Goal: Communication & Community: Share content

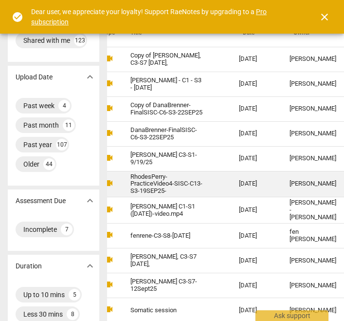
scroll to position [46, 0]
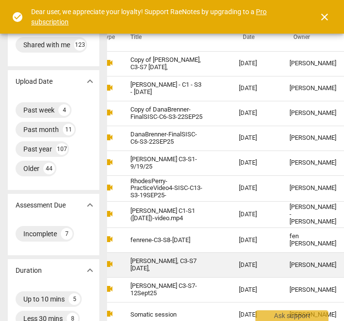
click at [290, 264] on div "[PERSON_NAME]" at bounding box center [313, 264] width 47 height 7
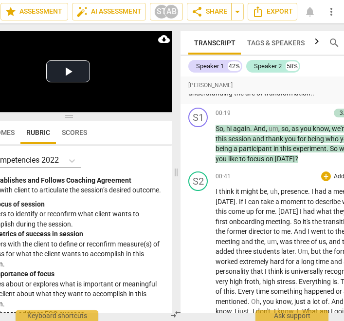
scroll to position [867, 0]
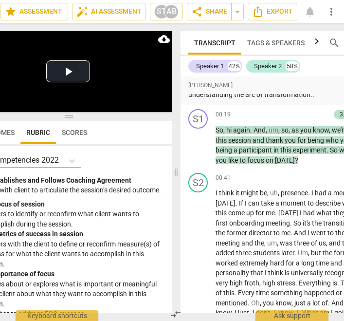
click at [141, 132] on div "Outcomes Rubric Scores" at bounding box center [68, 132] width 192 height 23
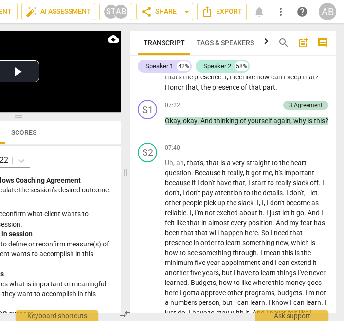
scroll to position [2036, 0]
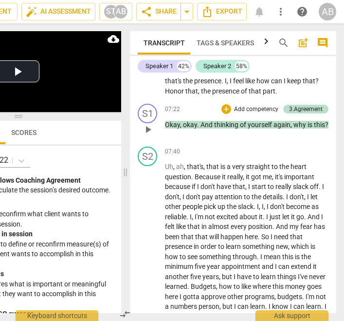
click at [249, 129] on span "yourself" at bounding box center [261, 125] width 26 height 8
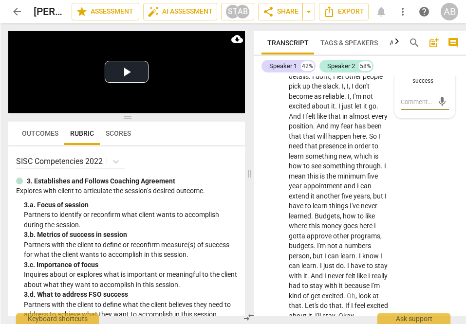
scroll to position [2741, 0]
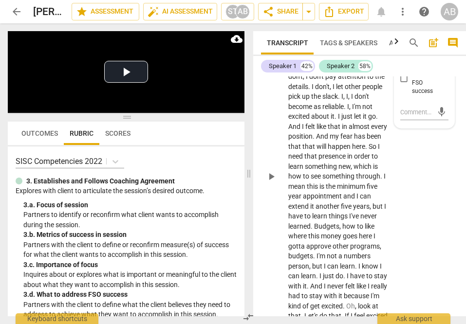
click at [341, 60] on span "because" at bounding box center [333, 57] width 27 height 8
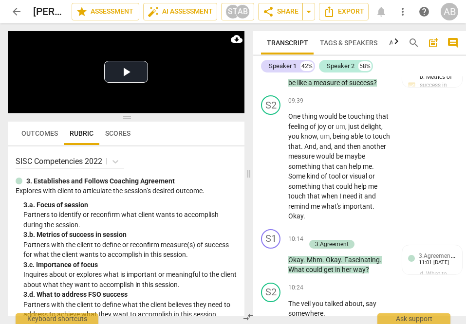
scroll to position [3331, 0]
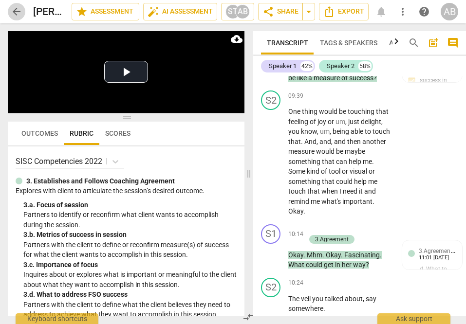
click at [16, 14] on span "arrow_back" at bounding box center [17, 12] width 12 height 12
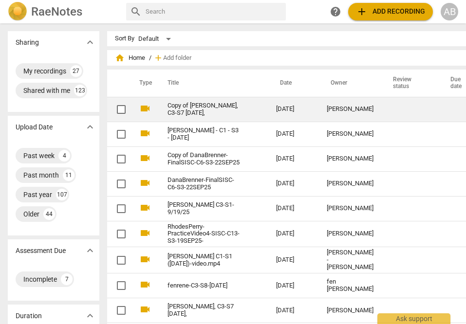
click at [241, 110] on td "Copy of [PERSON_NAME], C3-S7 [DATE]," at bounding box center [212, 109] width 112 height 25
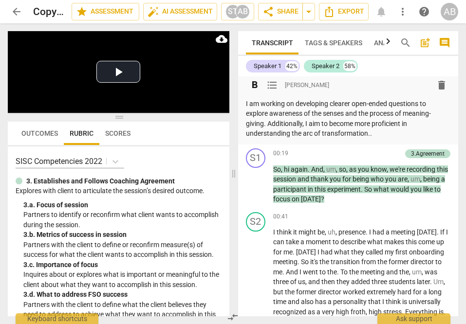
scroll to position [815, 0]
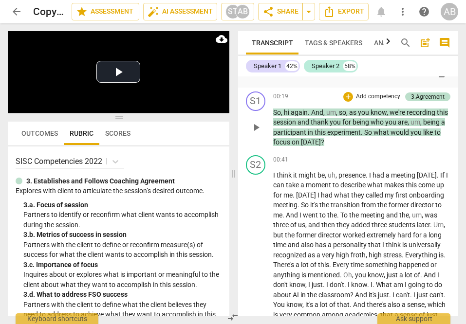
click at [319, 116] on span "And" at bounding box center [317, 113] width 12 height 8
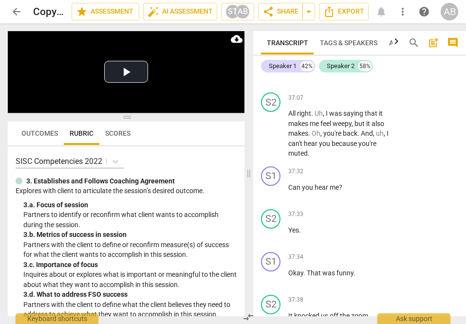
scroll to position [11631, 0]
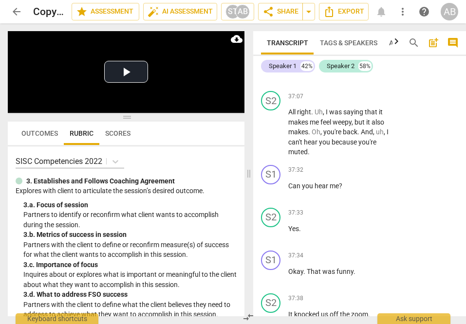
drag, startPoint x: 289, startPoint y: 215, endPoint x: 350, endPoint y: 247, distance: 68.4
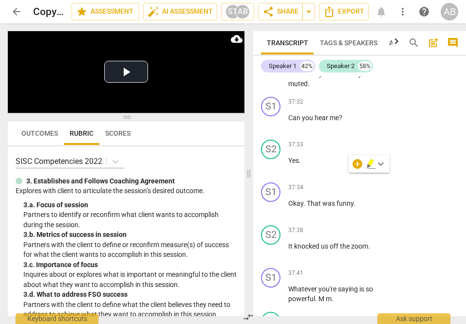
scroll to position [11699, 0]
click at [344, 163] on div "+" at bounding box center [357, 165] width 10 height 10
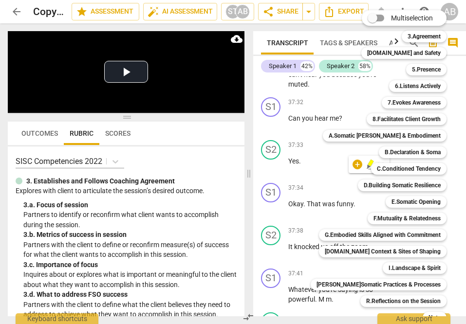
scroll to position [26, 0]
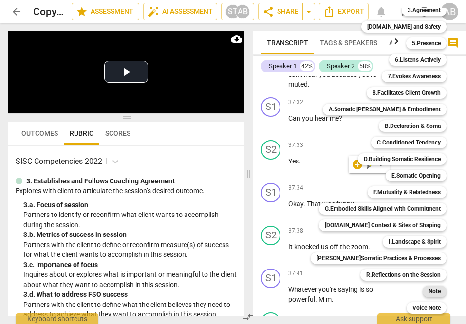
click at [344, 291] on b "Note" at bounding box center [434, 292] width 12 height 12
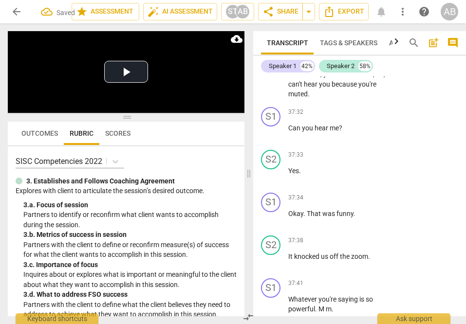
type textarea "T"
type textarea "Th"
type textarea "Thi"
type textarea "This"
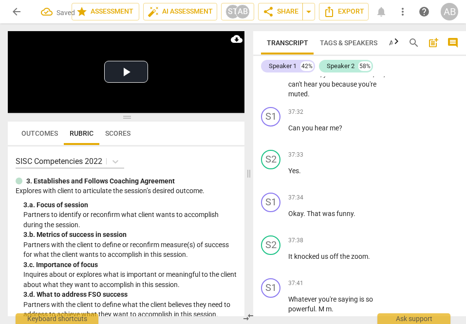
type textarea "This"
type textarea "This i"
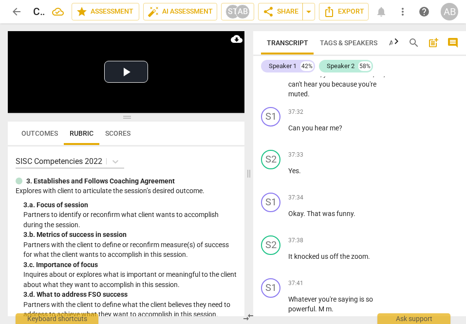
type textarea "This is"
type textarea "This is a"
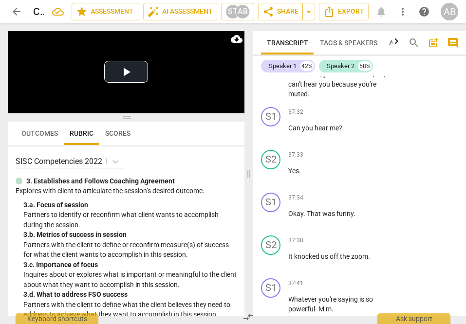
type textarea "This is a"
type textarea "This is a g"
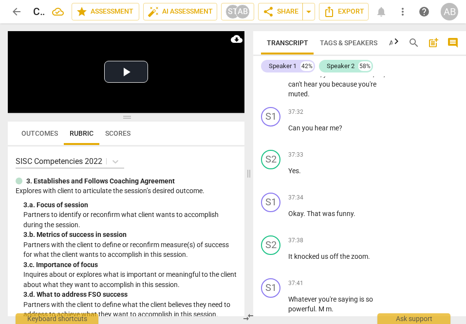
scroll to position [8, 0]
type textarea "This is a gr"
type textarea "This is a gre"
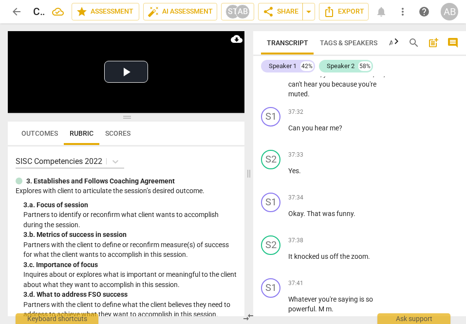
type textarea "This is a grea"
type textarea "This is a great"
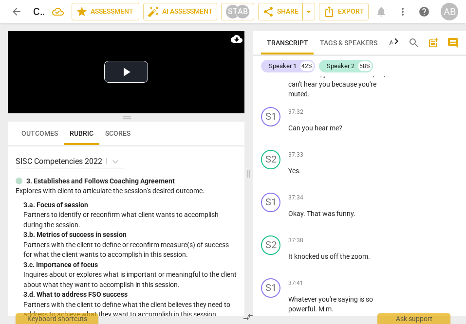
type textarea "This is a great"
type textarea "This is a great p"
type textarea "This is a great pl"
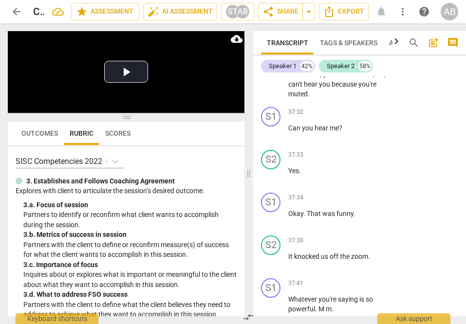
scroll to position [0, 0]
type textarea "This is a great pla"
type textarea "This is a great plac"
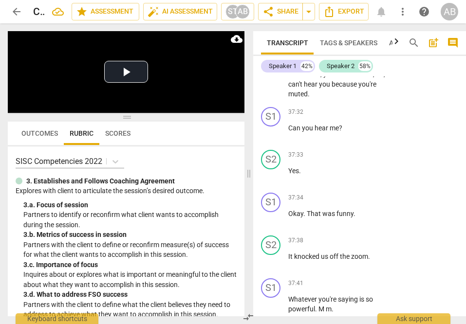
scroll to position [8, 0]
type textarea "This is a great pla"
type textarea "This is a great pl"
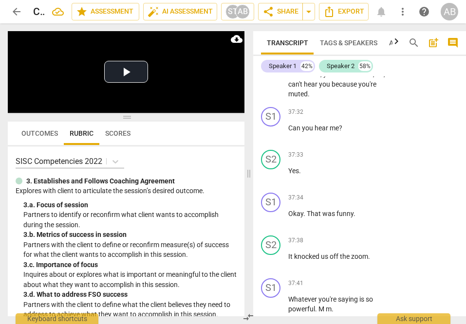
scroll to position [0, 0]
type textarea "This is a great p"
type textarea "This is a great"
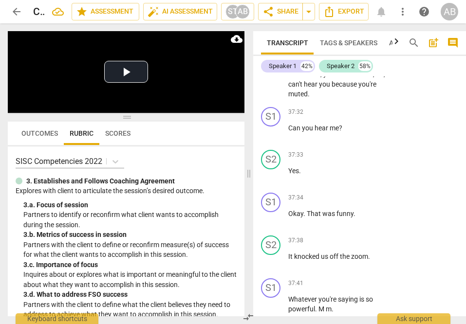
scroll to position [8, 0]
type textarea "This is a great"
type textarea "This is a grea"
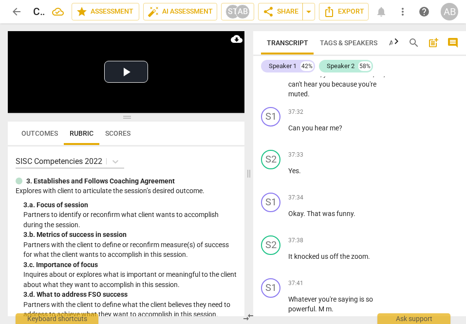
type textarea "This is a gre"
type textarea "This is a gr"
type textarea "This is a g"
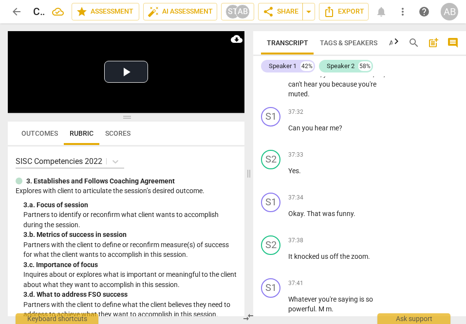
type textarea "This is a g"
type textarea "This is a"
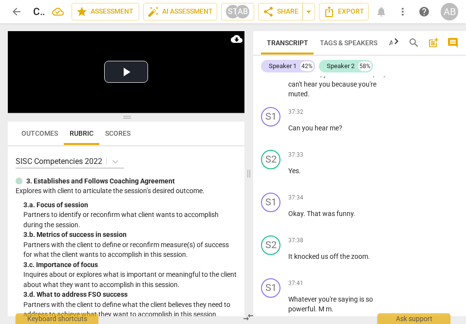
scroll to position [0, 0]
type textarea "This is"
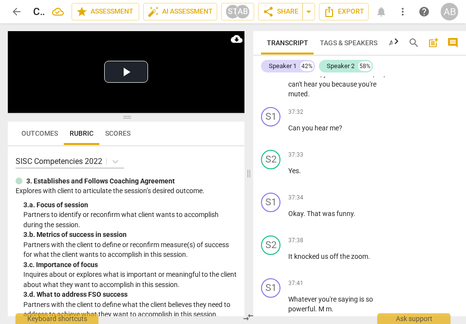
type textarea "This i"
type textarea "This"
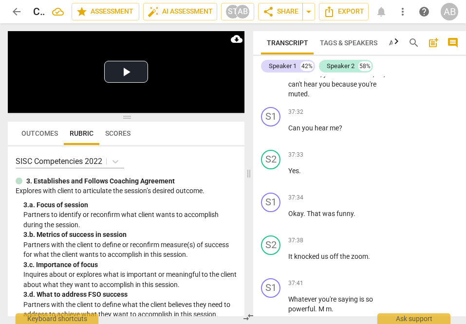
type textarea "This"
type textarea "This c"
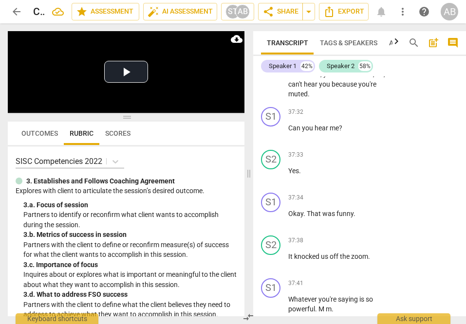
type textarea "This co"
type textarea "This cou"
type textarea "This coul"
type textarea "This could"
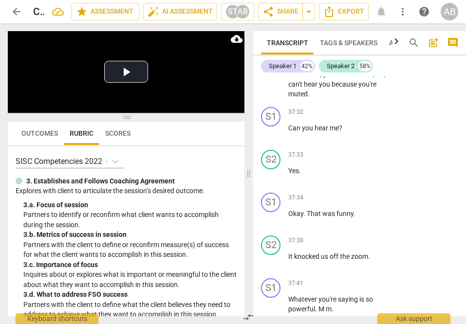
type textarea "This could"
type textarea "This could b"
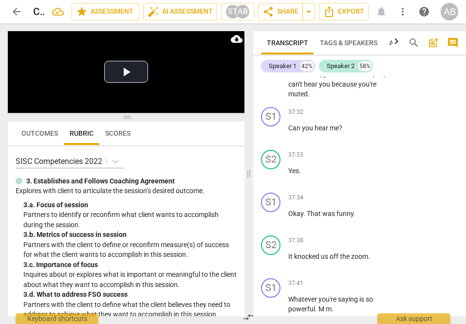
type textarea "This could be"
type textarea "This could be a"
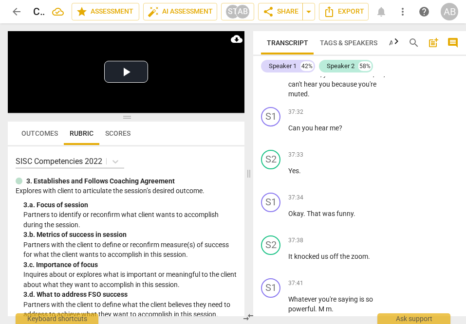
type textarea "This could be a"
type textarea "This could be a g"
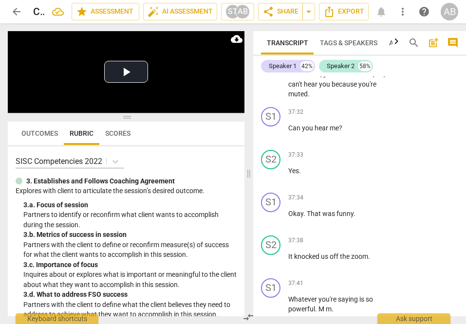
type textarea "This could be a go"
type textarea "This could be a goo"
type textarea "This could be a good"
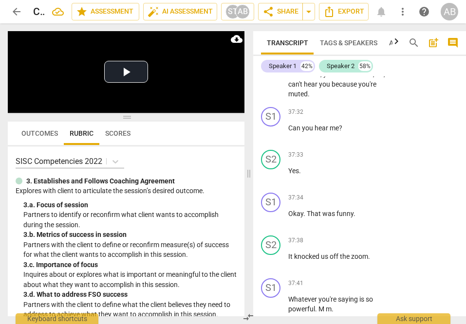
type textarea "This could be a good"
type textarea "This could be a good p"
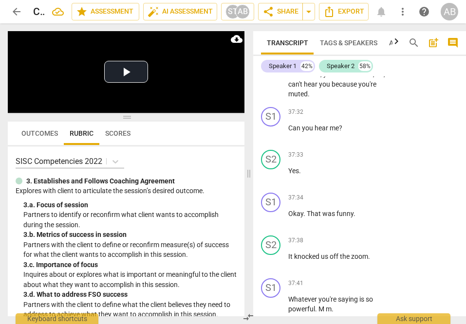
type textarea "This could be a good pl"
type textarea "This could be a good pla"
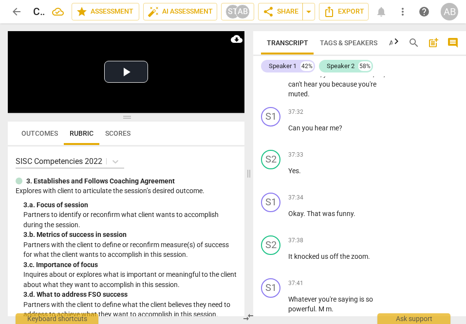
type textarea "This could be a good plac"
type textarea "This could be a good place"
type textarea "This could be a good place t"
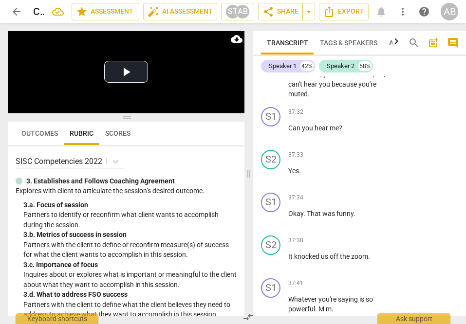
type textarea "This could be a good place t"
type textarea "This could be a good place to"
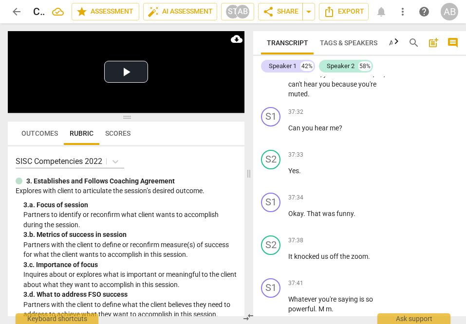
type textarea "This could be a good place to l"
type textarea "This could be a good place to lo"
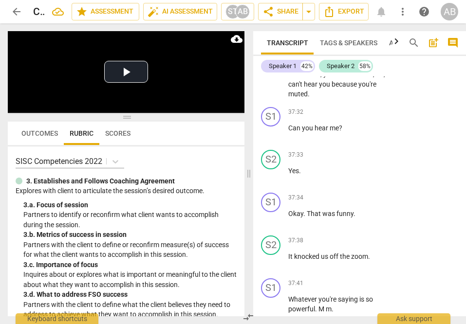
type textarea "This could be a good place to loo"
type textarea "This could be a good place to look"
type textarea "This could be a good place to look."
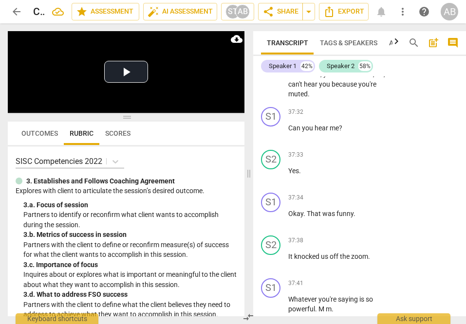
type textarea "This could be a good place to look."
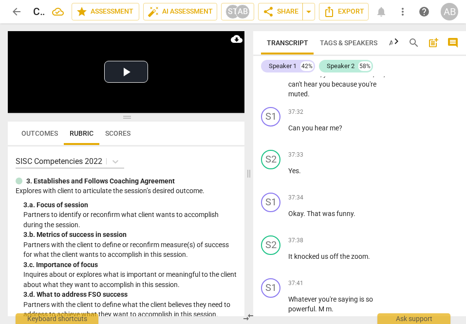
type textarea "This could be a good place to look"
type textarea "This could be a good place to look w"
type textarea "This could be a good place to look wi"
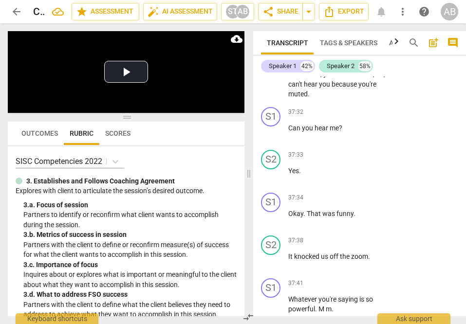
type textarea "This could be a good place to look wi"
type textarea "This could be a good place to look wit"
type textarea "This could be a good place to look with"
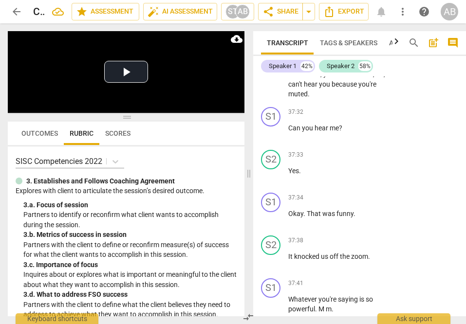
type textarea "This could be a good place to look with"
type textarea "This could be a good place to look with t"
type textarea "This could be a good place to look with th"
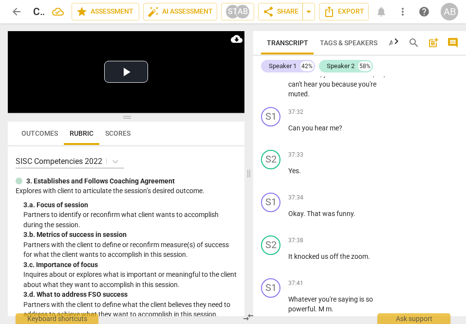
type textarea "This could be a good place to look with th"
type textarea "This could be a good place to look with thi"
type textarea "This could be a good place to look with this"
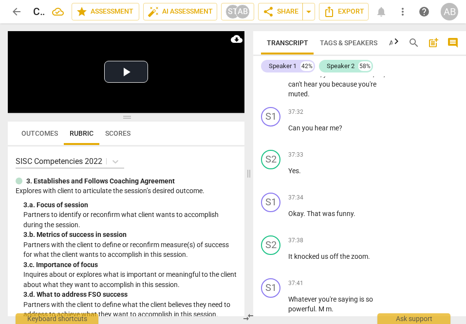
type textarea "This could be a good place to look with this"
type textarea "This could be a good place to look with this c"
type textarea "This could be a good place to look with this cl"
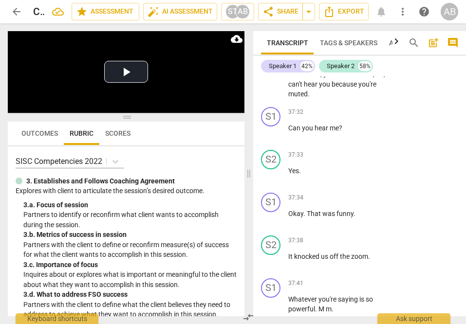
type textarea "This could be a good place to look with this cli"
type textarea "This could be a good place to look with this clie"
type textarea "This could be a good place to look with this clien"
type textarea "This could be a good place to look with this client"
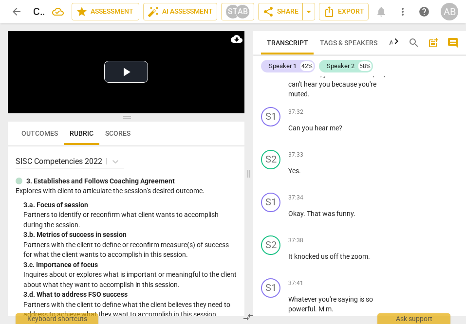
type textarea "This could be a good place to look with this client"
type textarea "This could be a good place to look with this client."
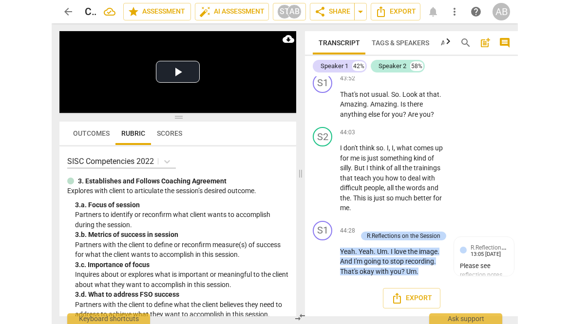
scroll to position [14357, 0]
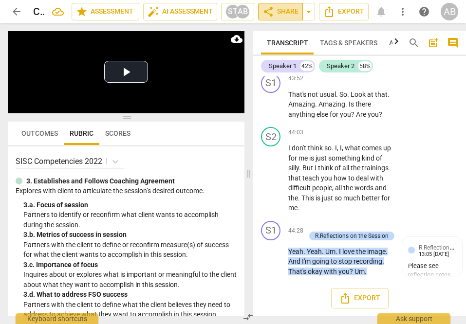
click at [285, 11] on span "share Share" at bounding box center [280, 12] width 36 height 12
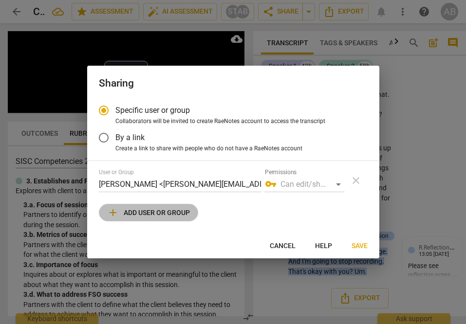
click at [169, 216] on span "add Add user or group" at bounding box center [148, 213] width 83 height 12
radio input "false"
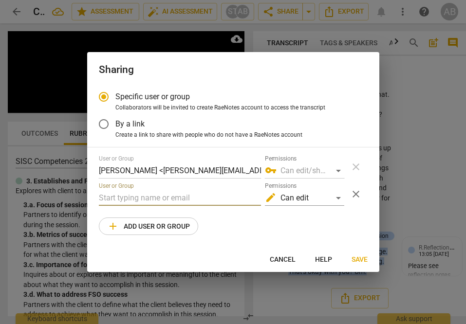
click at [178, 197] on input "text" at bounding box center [180, 198] width 162 height 16
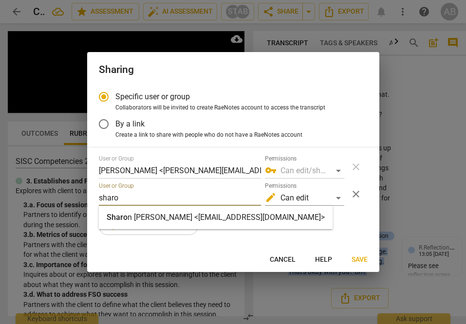
type input "sharo"
click at [281, 257] on span "Cancel" at bounding box center [283, 260] width 26 height 10
radio input "false"
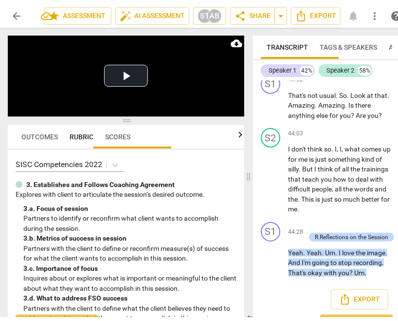
scroll to position [15577, 0]
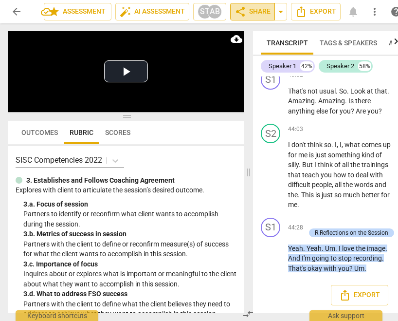
click at [254, 15] on span "share Share" at bounding box center [253, 12] width 36 height 12
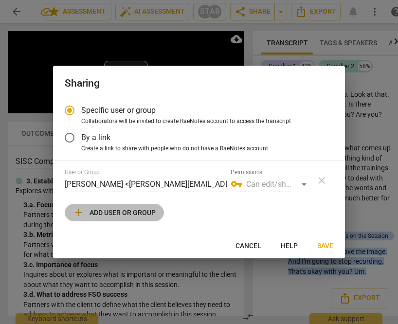
click at [141, 212] on span "add Add user or group" at bounding box center [114, 213] width 83 height 12
radio input "false"
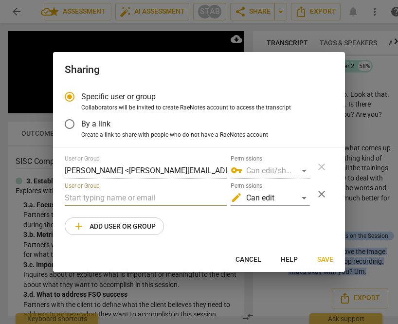
click at [141, 200] on input "text" at bounding box center [146, 198] width 162 height 16
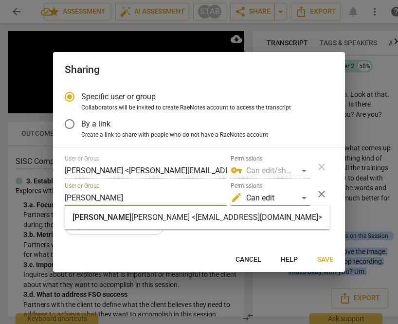
type input "[PERSON_NAME]"
click at [138, 215] on strong "[PERSON_NAME] <[EMAIL_ADDRESS][DOMAIN_NAME]>" at bounding box center [226, 217] width 191 height 9
radio input "false"
type input "[PERSON_NAME] <[EMAIL_ADDRESS][DOMAIN_NAME]>"
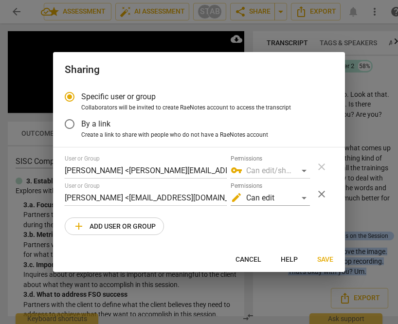
click at [332, 259] on span "Save" at bounding box center [325, 260] width 16 height 10
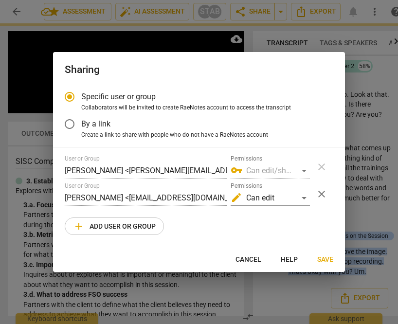
radio input "false"
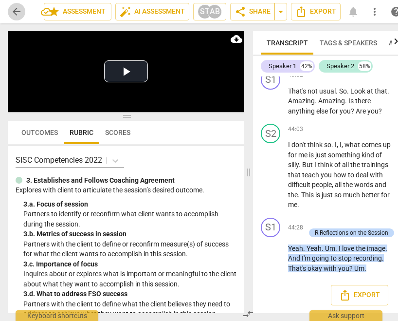
click at [20, 7] on span "arrow_back" at bounding box center [17, 12] width 12 height 12
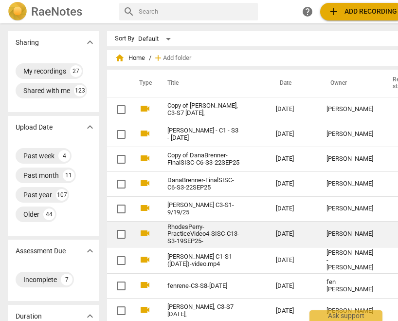
click at [242, 232] on td "RhodesPerry-PracticeVideo4-SISC-C13-S3-19SEP25-" at bounding box center [212, 234] width 112 height 26
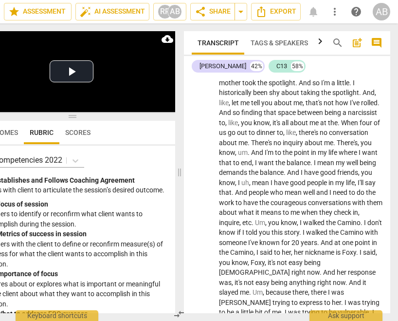
scroll to position [7992, 0]
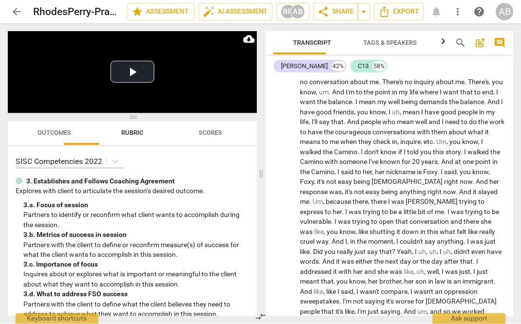
scroll to position [6872, 0]
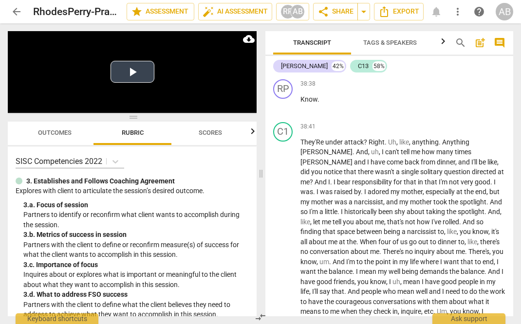
click at [136, 71] on button "Play Video" at bounding box center [133, 72] width 44 height 22
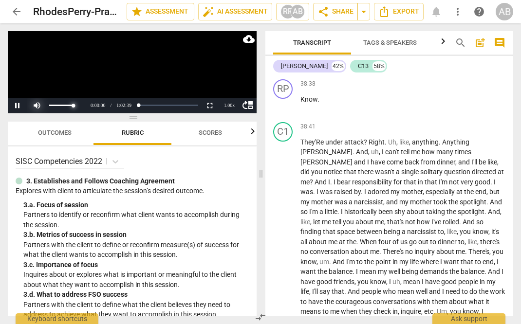
click at [37, 105] on div at bounding box center [56, 105] width 58 height 15
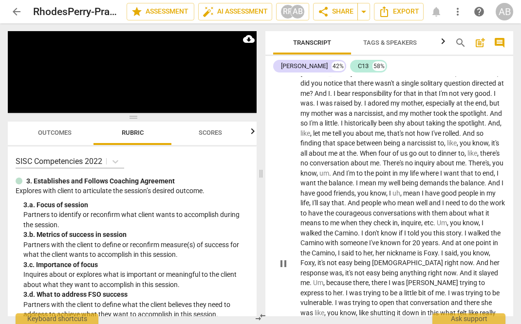
scroll to position [6839, 0]
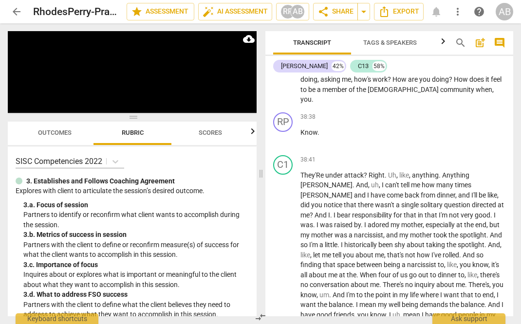
click at [344, 74] on span "bad" at bounding box center [430, 70] width 13 height 8
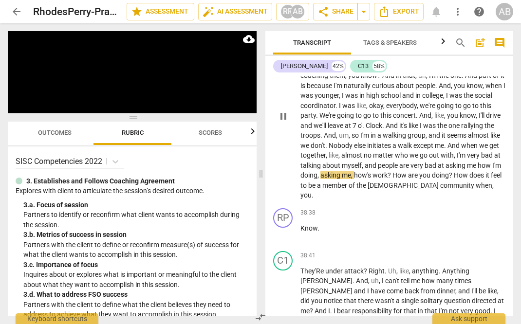
scroll to position [6671, 0]
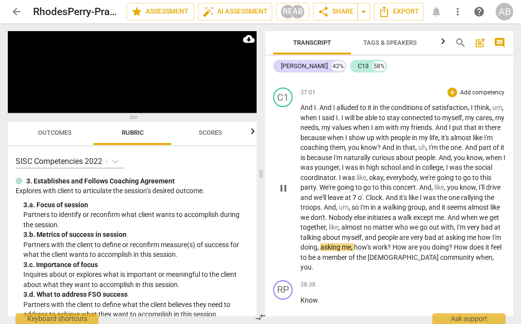
click at [342, 111] on span "alluded" at bounding box center [347, 108] width 23 height 8
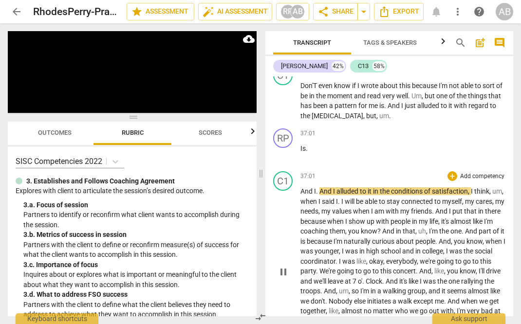
scroll to position [6543, 0]
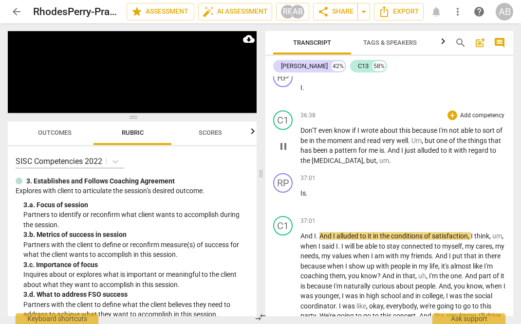
click at [344, 134] on span "know" at bounding box center [343, 131] width 18 height 8
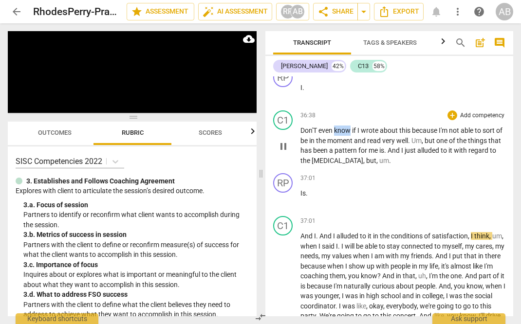
click at [344, 134] on span "know" at bounding box center [343, 131] width 18 height 8
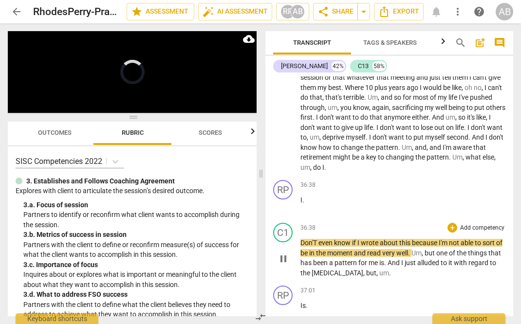
scroll to position [6420, 0]
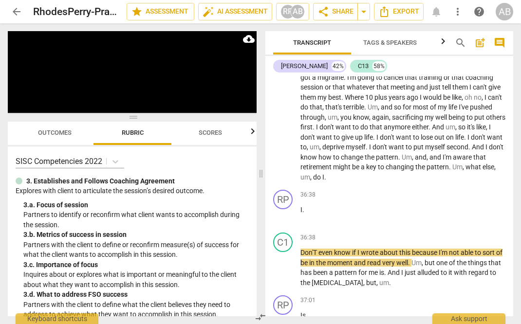
click at [335, 131] on span "don't" at bounding box center [327, 127] width 16 height 8
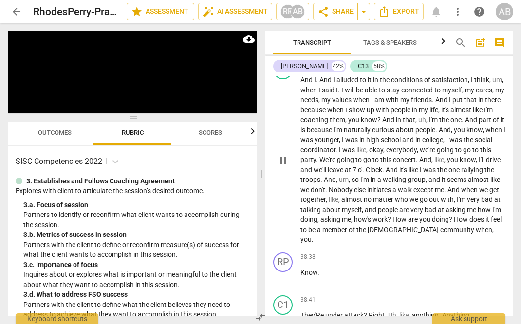
scroll to position [6729, 0]
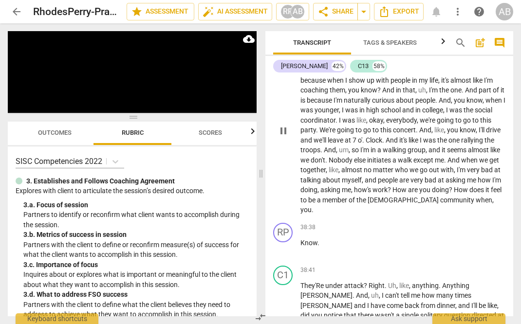
click at [344, 125] on p "And I . And I alluded to it in the conditions of satisfaction , I think , um , …" at bounding box center [402, 130] width 205 height 170
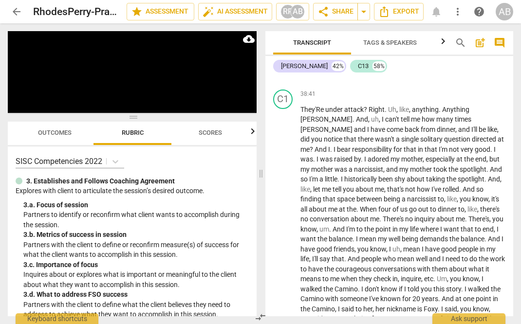
scroll to position [6873, 0]
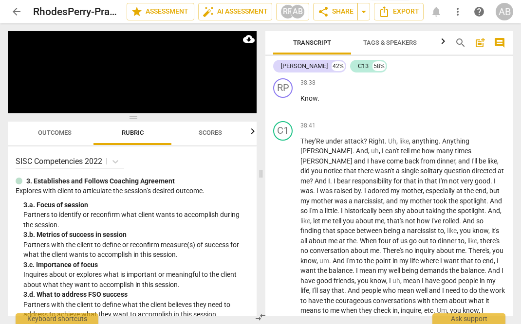
click at [344, 49] on span "doing" at bounding box center [440, 45] width 17 height 8
click at [344, 145] on span "under" at bounding box center [334, 141] width 19 height 8
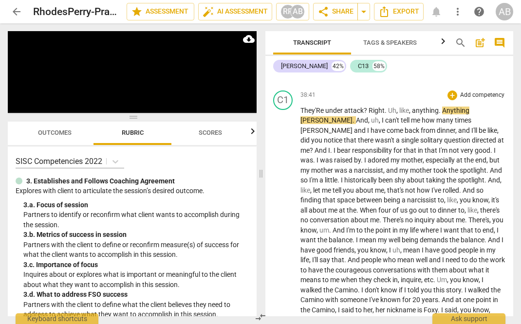
scroll to position [6904, 0]
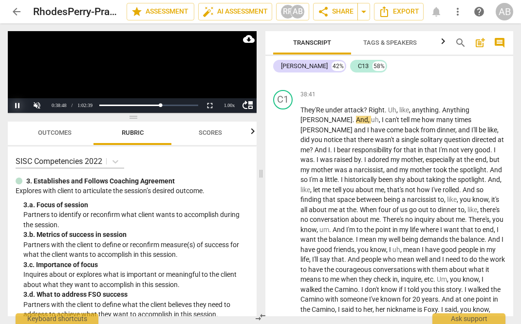
click at [15, 107] on button "Pause" at bounding box center [17, 105] width 19 height 15
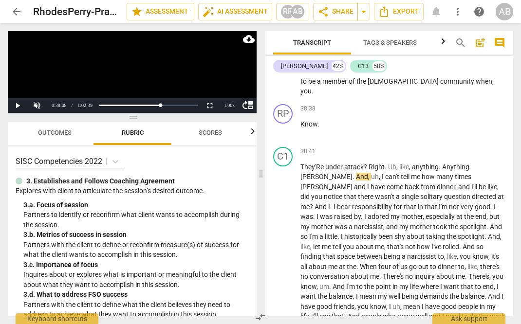
scroll to position [6846, 0]
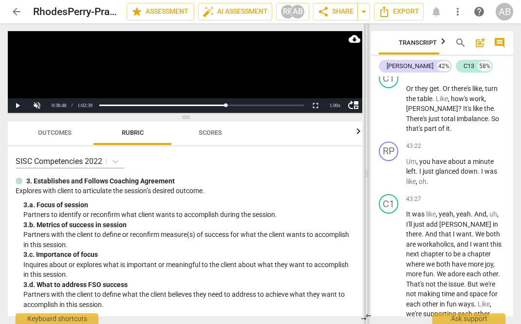
drag, startPoint x: 260, startPoint y: 173, endPoint x: 386, endPoint y: 169, distance: 125.2
click at [344, 169] on span at bounding box center [367, 173] width 6 height 301
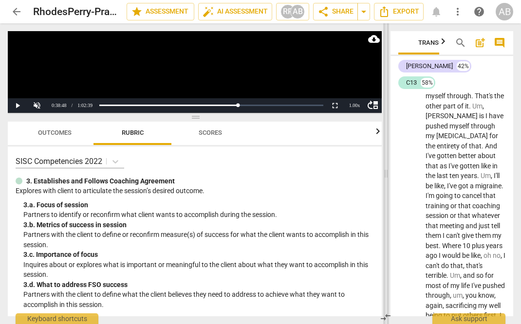
scroll to position [14087, 0]
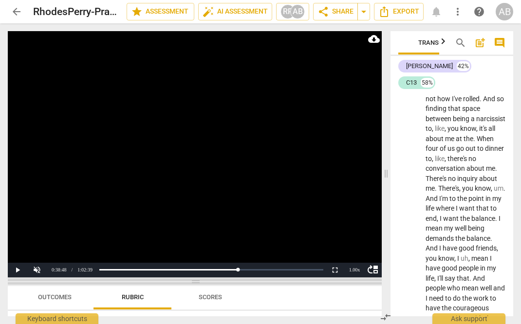
drag, startPoint x: 194, startPoint y: 116, endPoint x: 202, endPoint y: 281, distance: 164.7
click at [202, 281] on span at bounding box center [195, 282] width 374 height 6
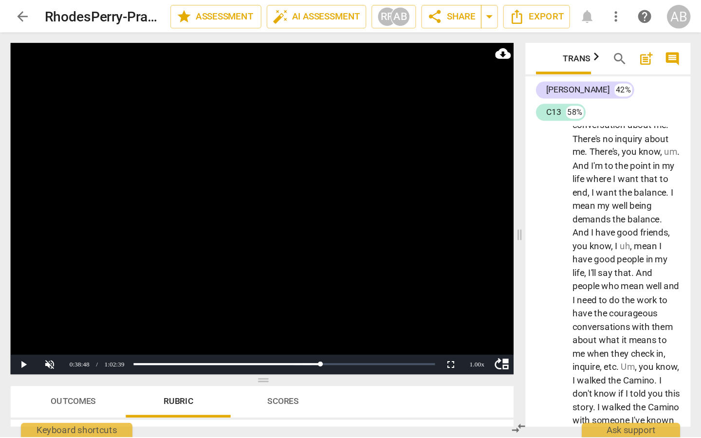
scroll to position [14213, 0]
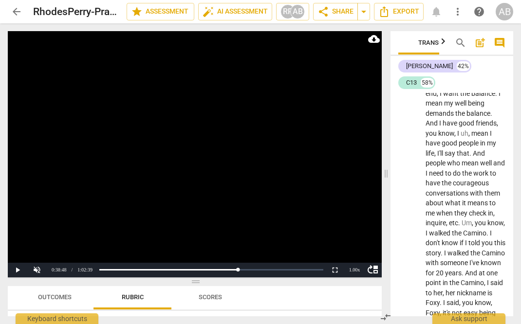
click at [18, 272] on button "Pause" at bounding box center [17, 270] width 19 height 15
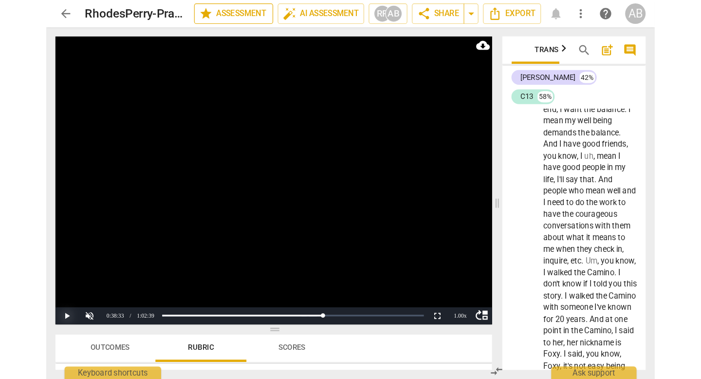
scroll to position [6287, 0]
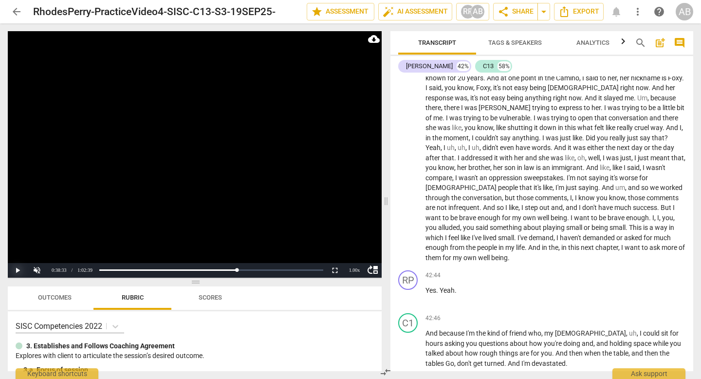
click at [20, 270] on button "Play" at bounding box center [17, 270] width 19 height 15
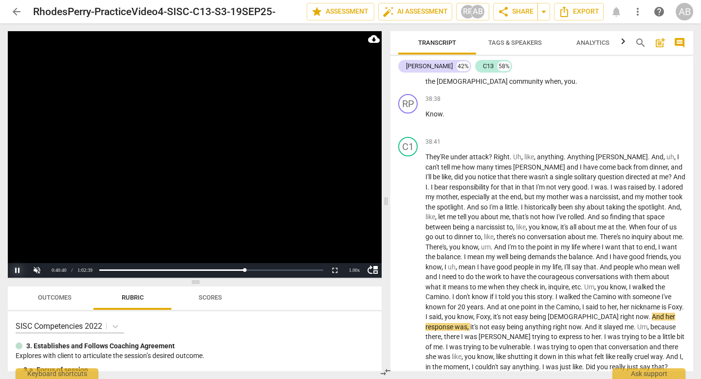
click at [17, 268] on button "Pause" at bounding box center [17, 270] width 19 height 15
